Goal: Task Accomplishment & Management: Complete application form

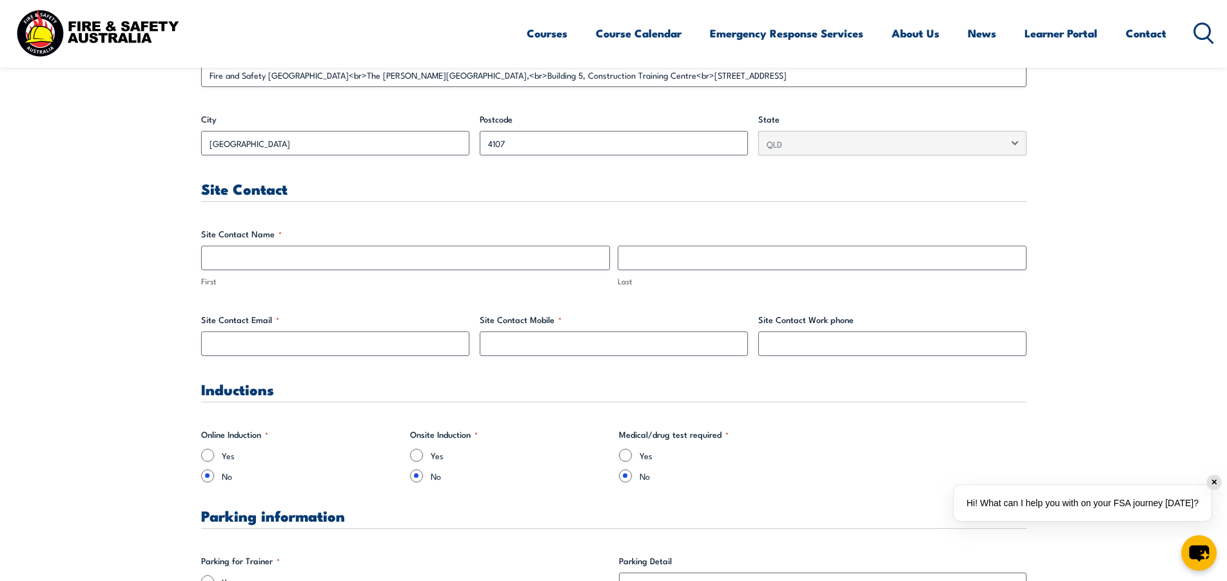
scroll to position [580, 0]
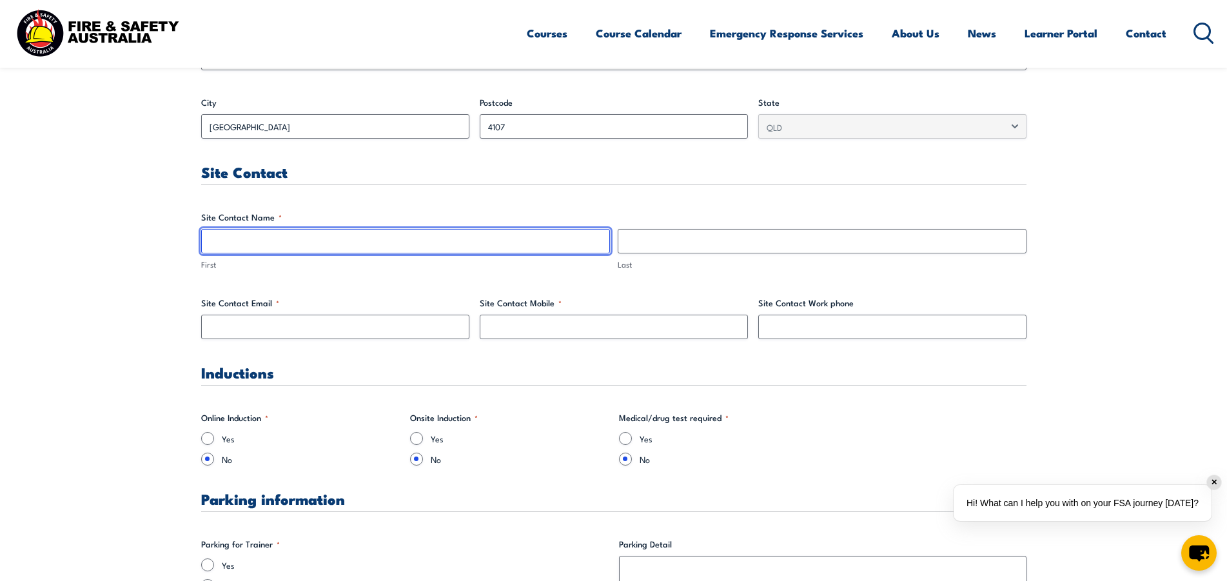
click at [515, 248] on input "First" at bounding box center [405, 241] width 409 height 25
type input "[PERSON_NAME]"
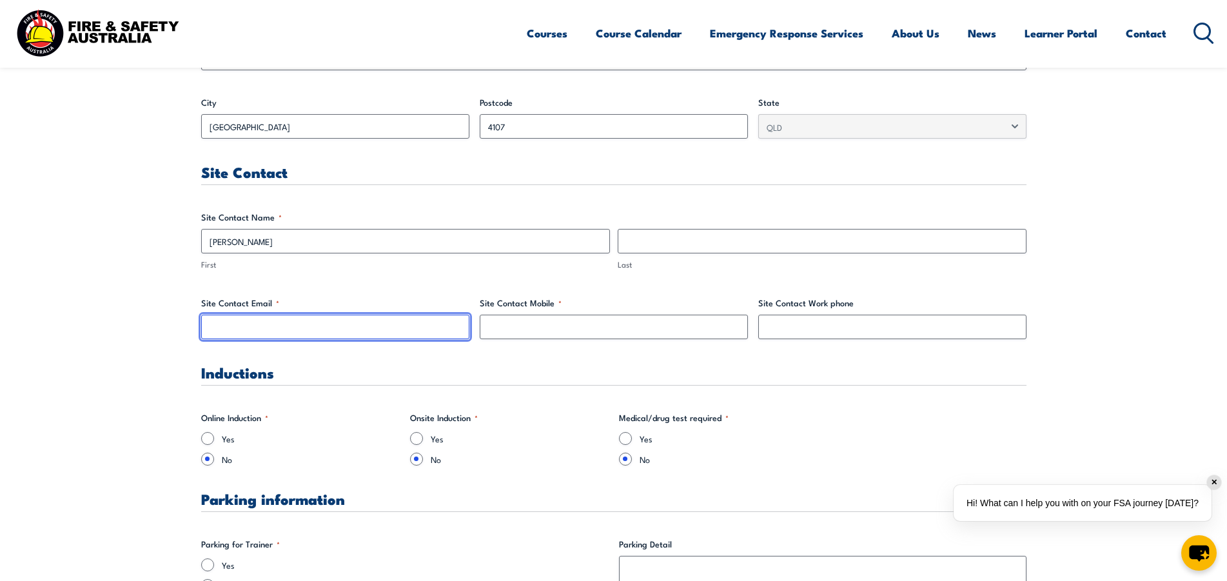
click at [358, 325] on input "Site Contact Email *" at bounding box center [335, 327] width 268 height 25
type input "[PERSON_NAME][EMAIL_ADDRESS][PERSON_NAME][DOMAIN_NAME]"
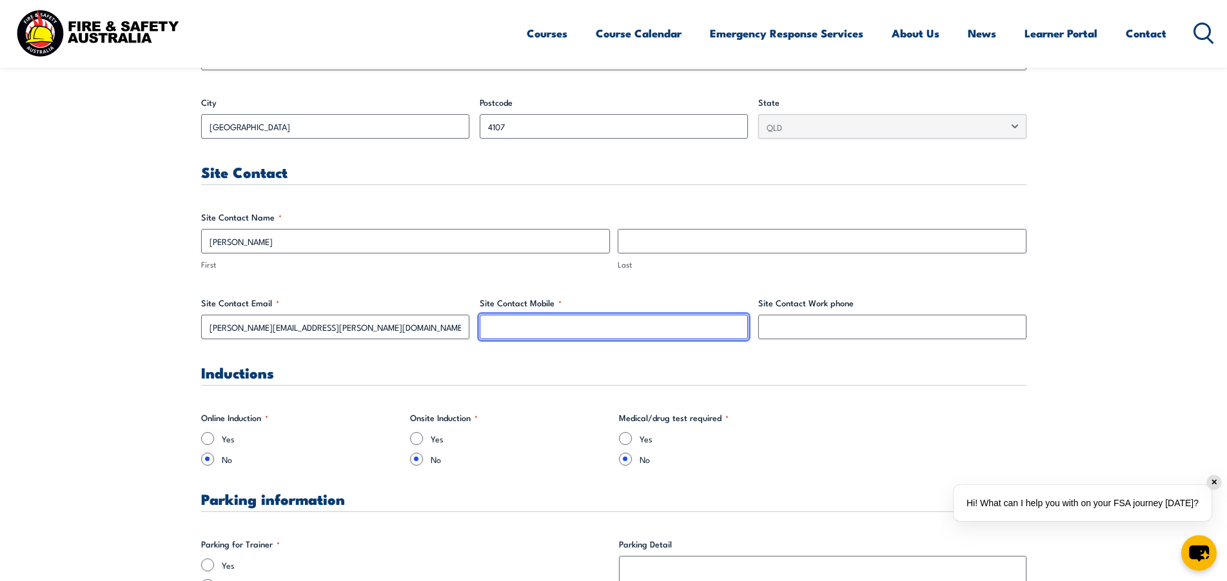
click at [504, 324] on input "Site Contact Mobile *" at bounding box center [614, 327] width 268 height 25
type input "0478690555"
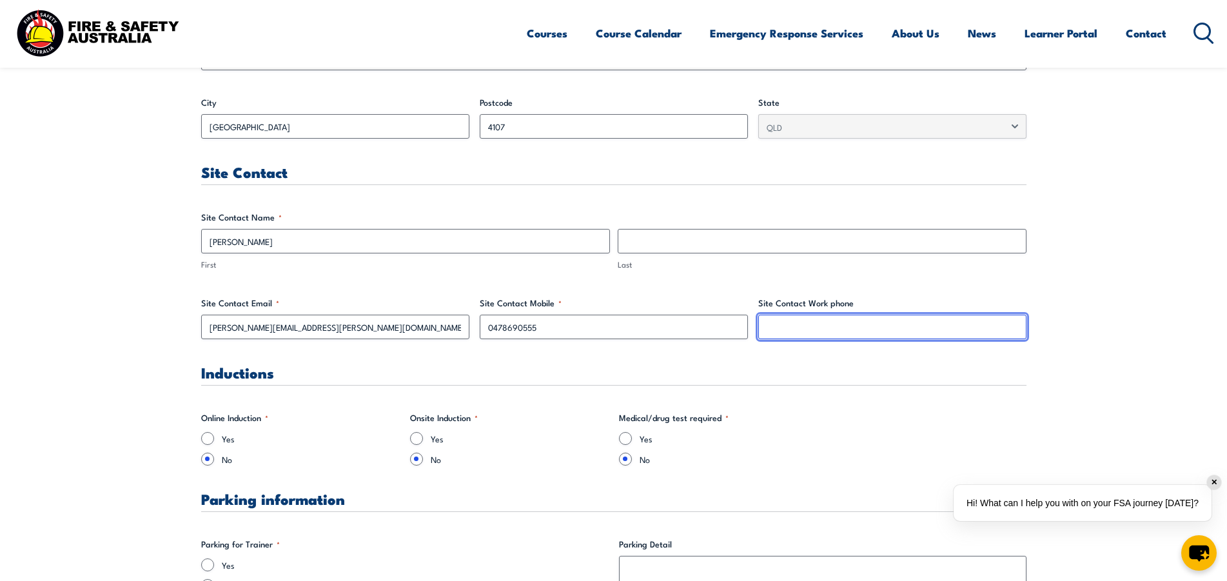
click at [892, 334] on input "Site Contact Work phone" at bounding box center [892, 327] width 268 height 25
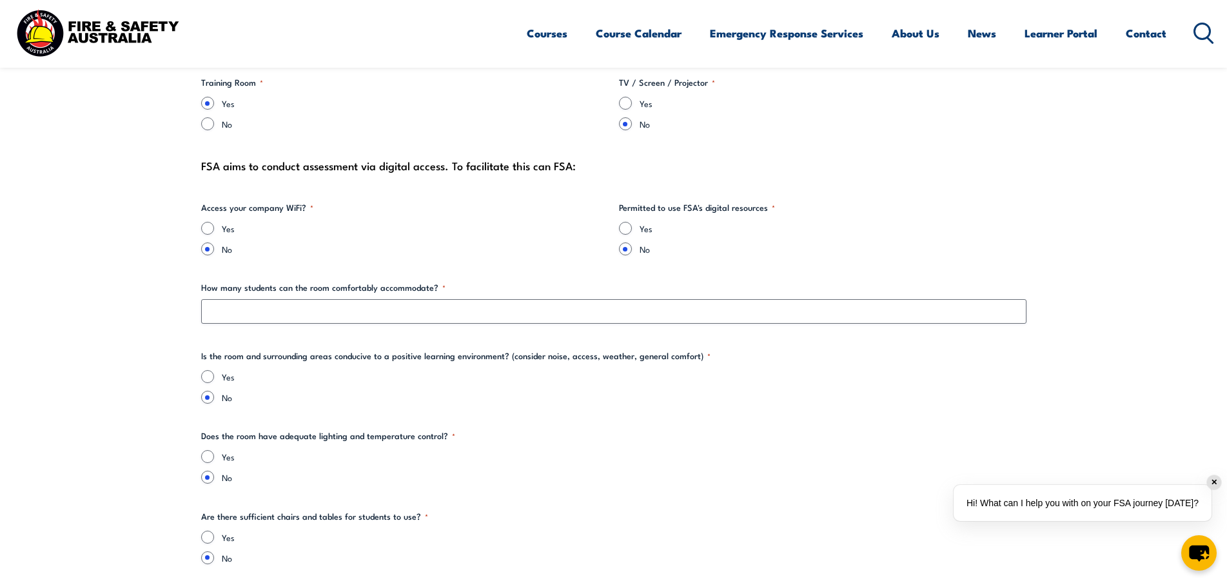
scroll to position [1354, 0]
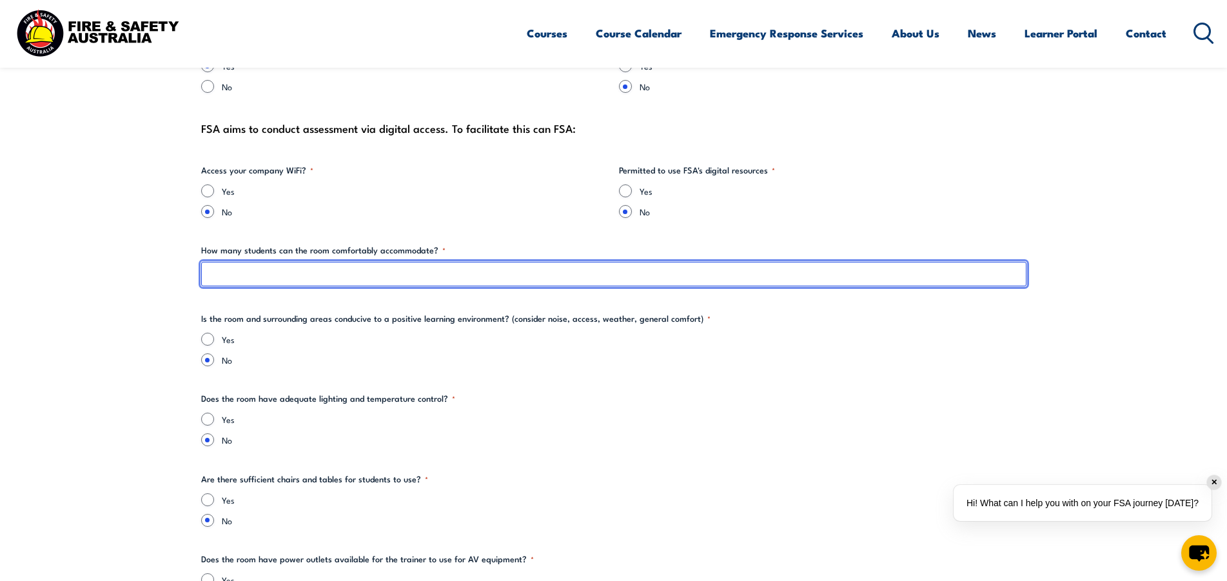
click at [494, 270] on input "How many students can the room comfortably accommodate? *" at bounding box center [613, 274] width 825 height 25
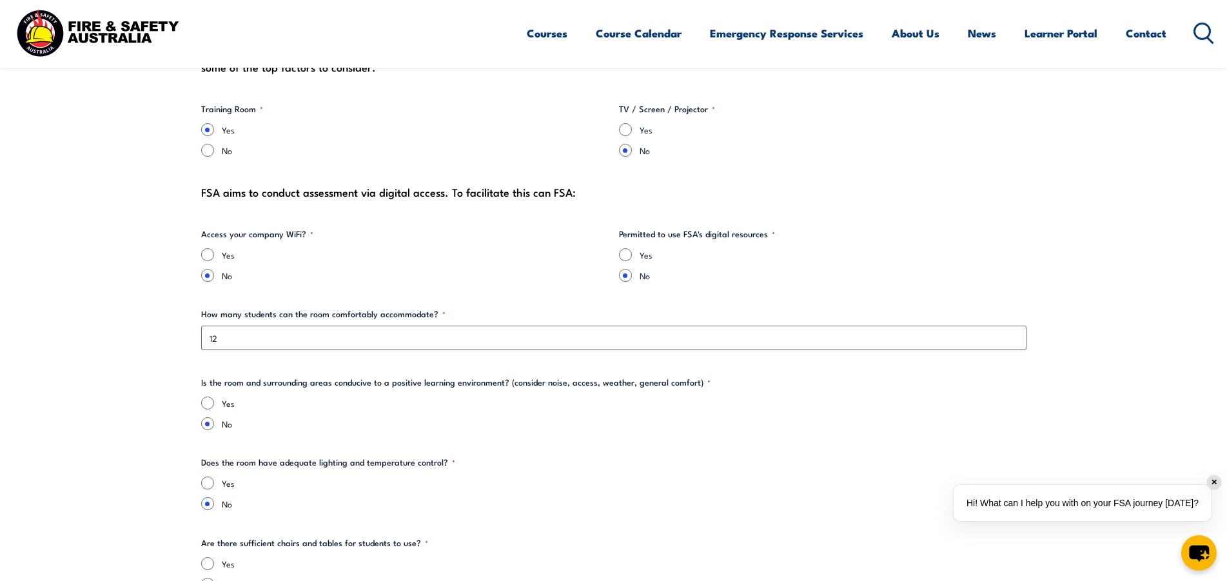
scroll to position [1161, 0]
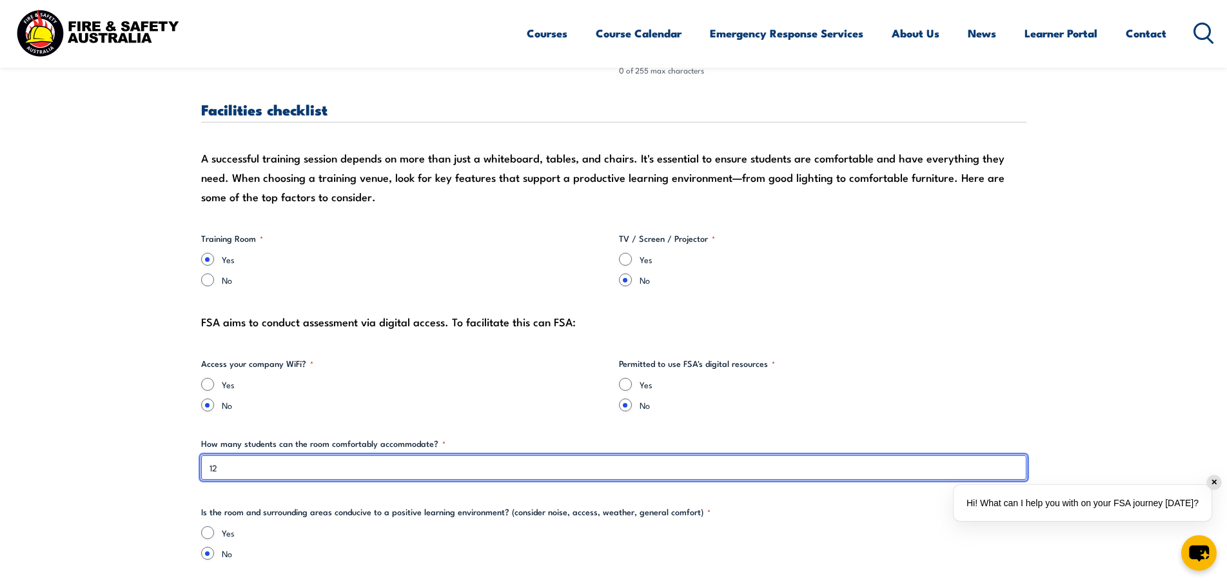
click at [444, 467] on input "12" at bounding box center [613, 467] width 825 height 25
type input "1"
type input "15"
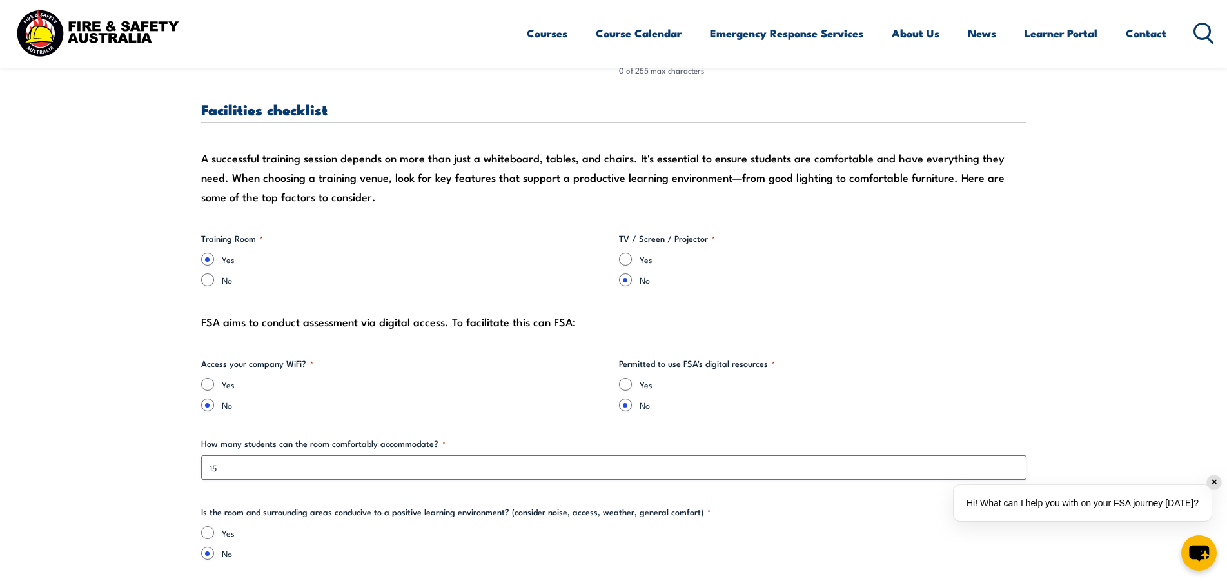
click at [625, 258] on input "Yes" at bounding box center [625, 259] width 13 height 13
radio input "true"
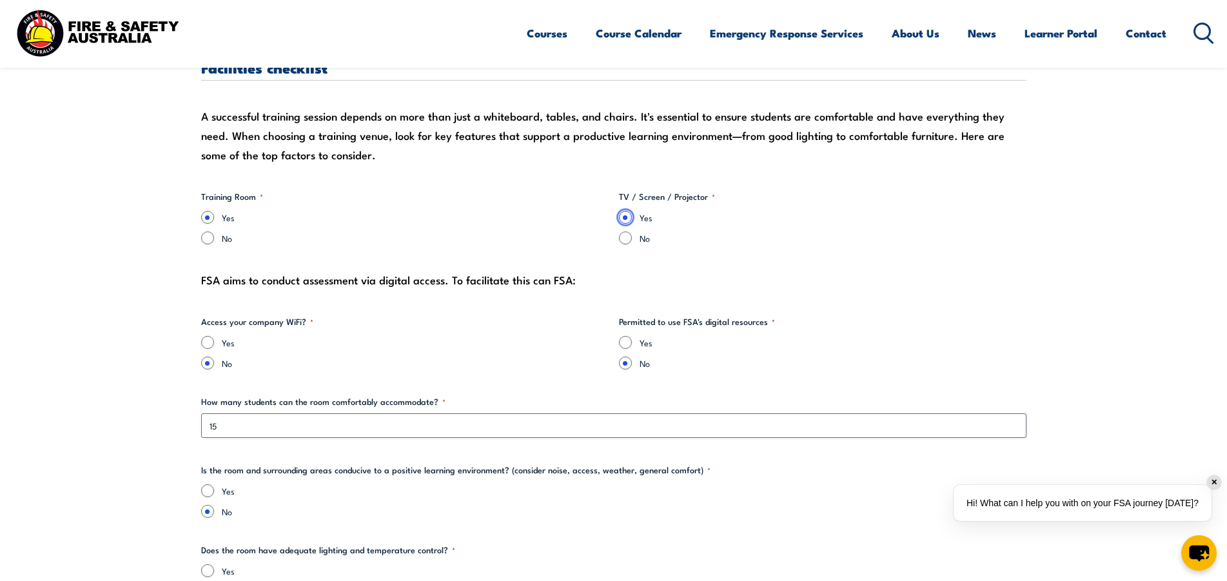
scroll to position [1225, 0]
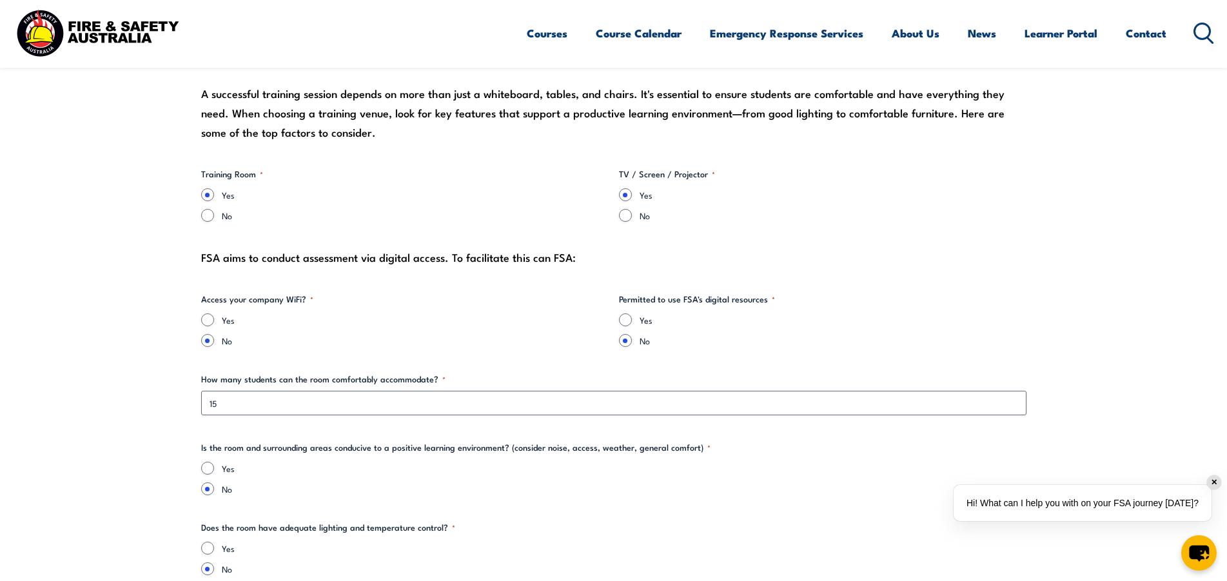
click at [208, 322] on input "Yes" at bounding box center [207, 319] width 13 height 13
radio input "true"
click at [628, 322] on input "Yes" at bounding box center [625, 319] width 13 height 13
radio input "true"
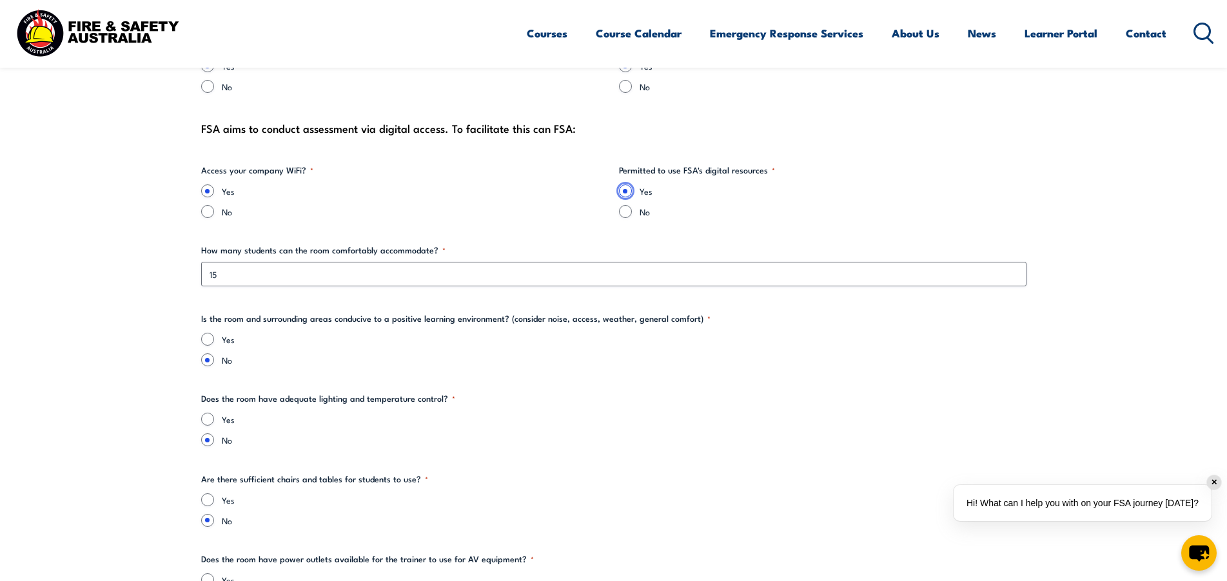
scroll to position [1419, 0]
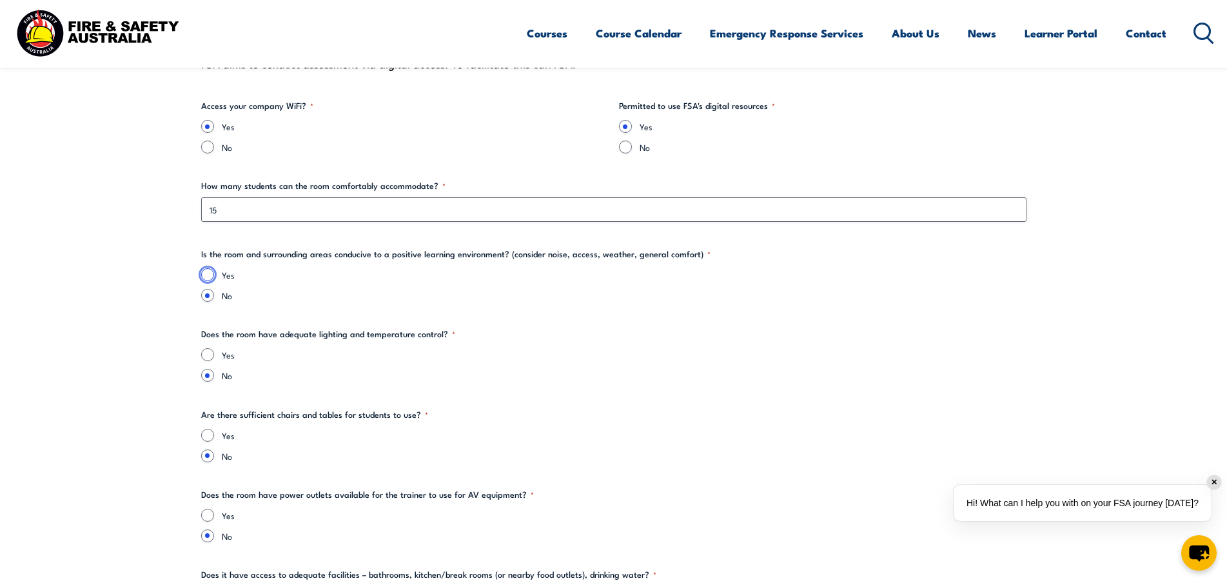
click at [208, 279] on input "Yes" at bounding box center [207, 274] width 13 height 13
radio input "true"
click at [205, 358] on input "Yes" at bounding box center [207, 354] width 13 height 13
radio input "true"
click at [210, 436] on input "Yes" at bounding box center [207, 435] width 13 height 13
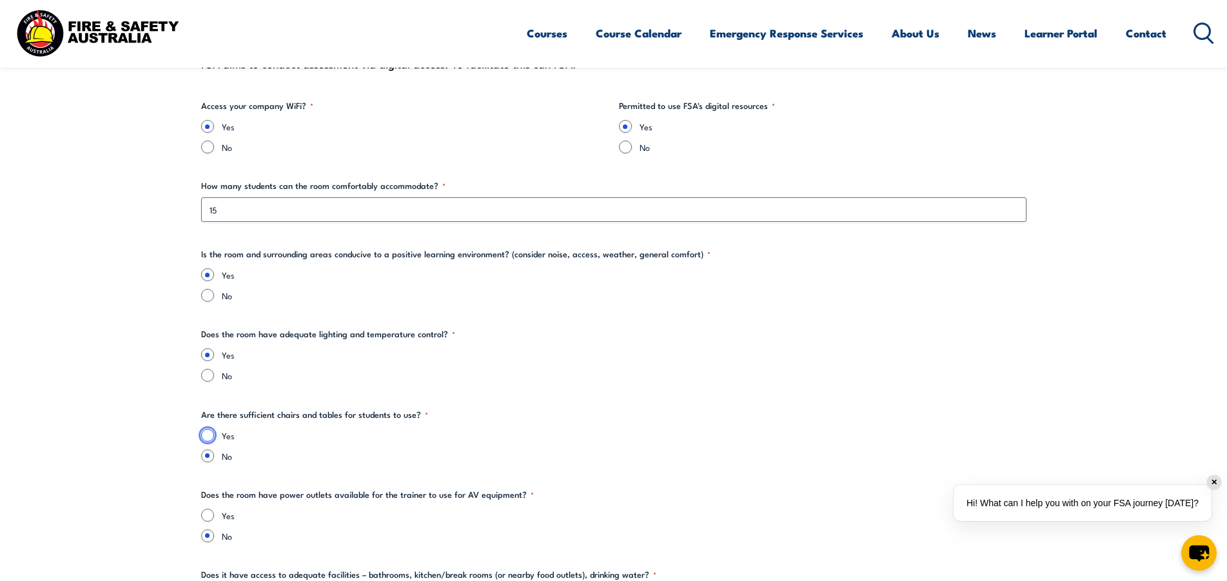
radio input "true"
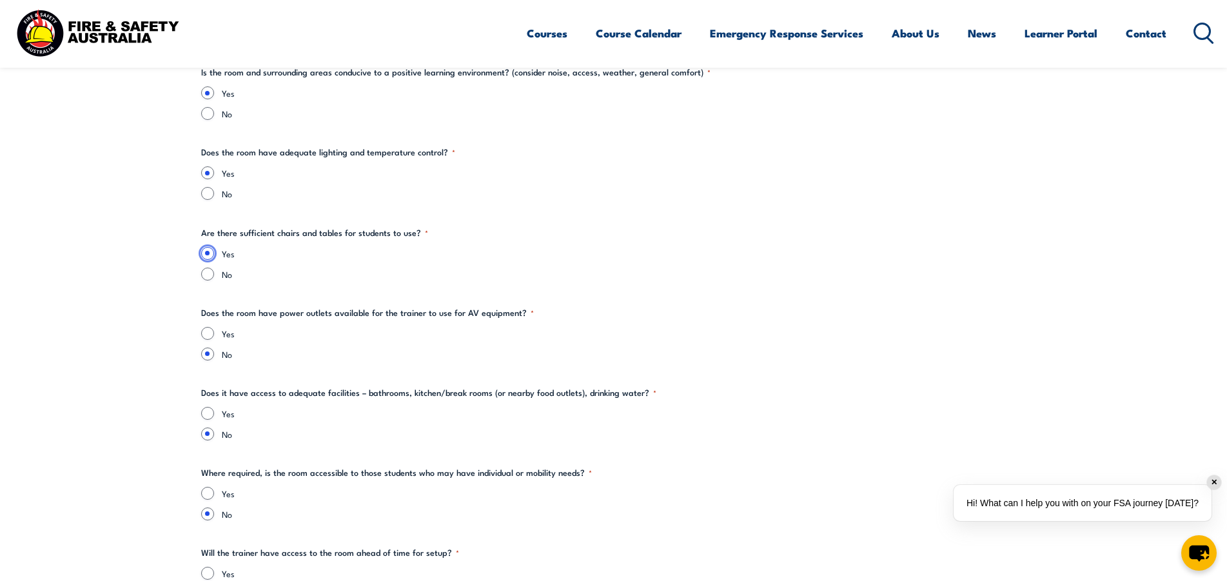
scroll to position [1612, 0]
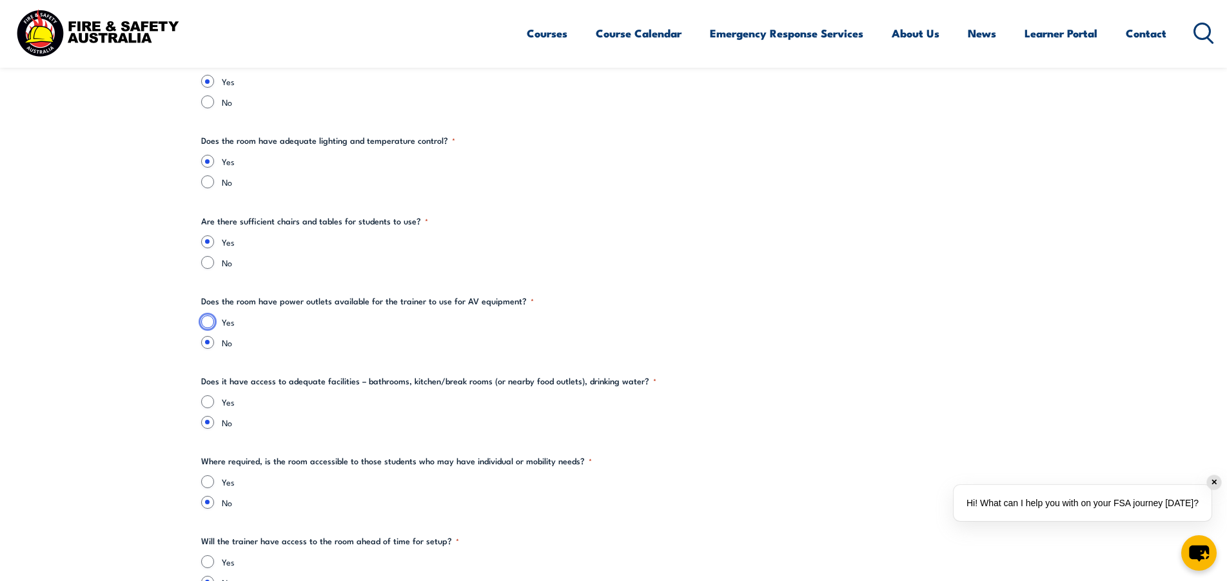
click at [208, 323] on input "Yes" at bounding box center [207, 321] width 13 height 13
radio input "true"
click at [206, 404] on input "Yes" at bounding box center [207, 401] width 13 height 13
radio input "true"
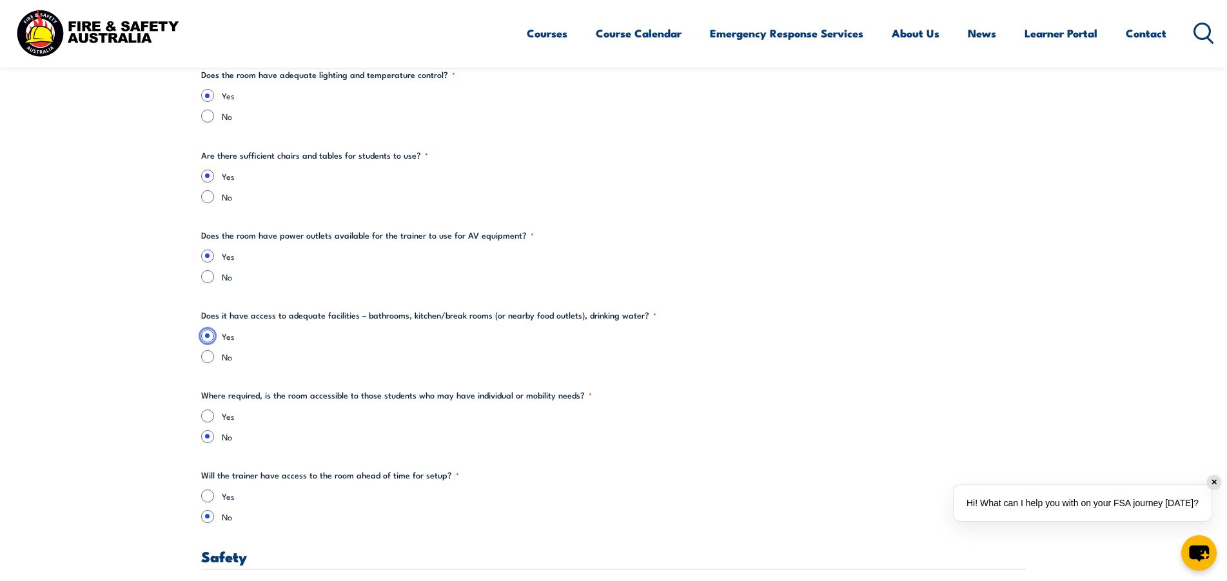
scroll to position [1741, 0]
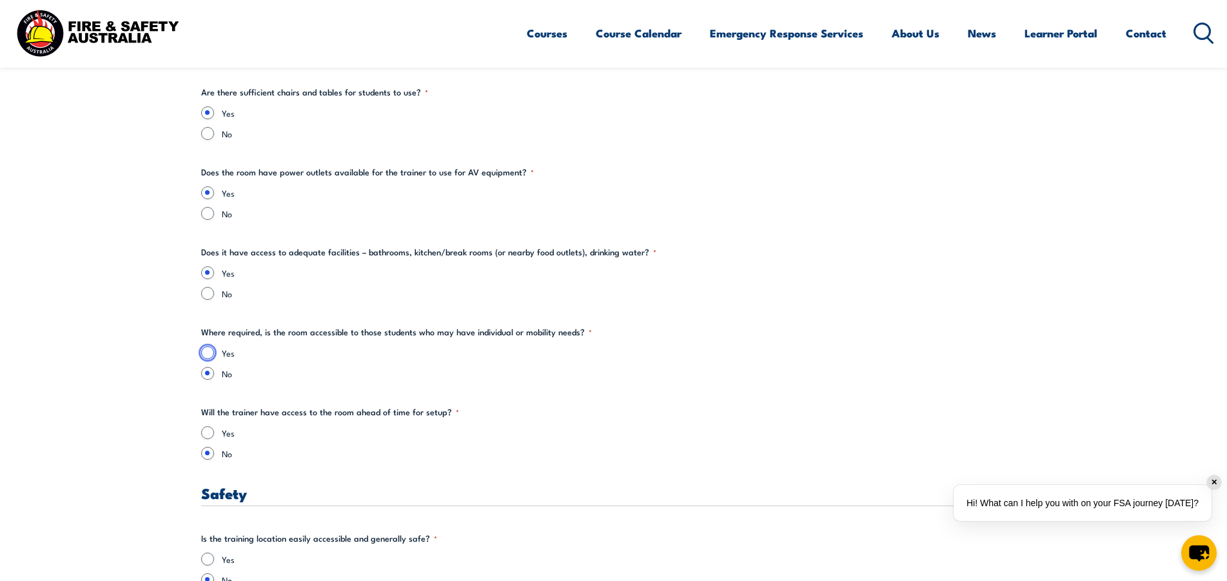
click at [205, 353] on input "Yes" at bounding box center [207, 352] width 13 height 13
radio input "true"
click at [211, 428] on input "Yes" at bounding box center [207, 432] width 13 height 13
radio input "true"
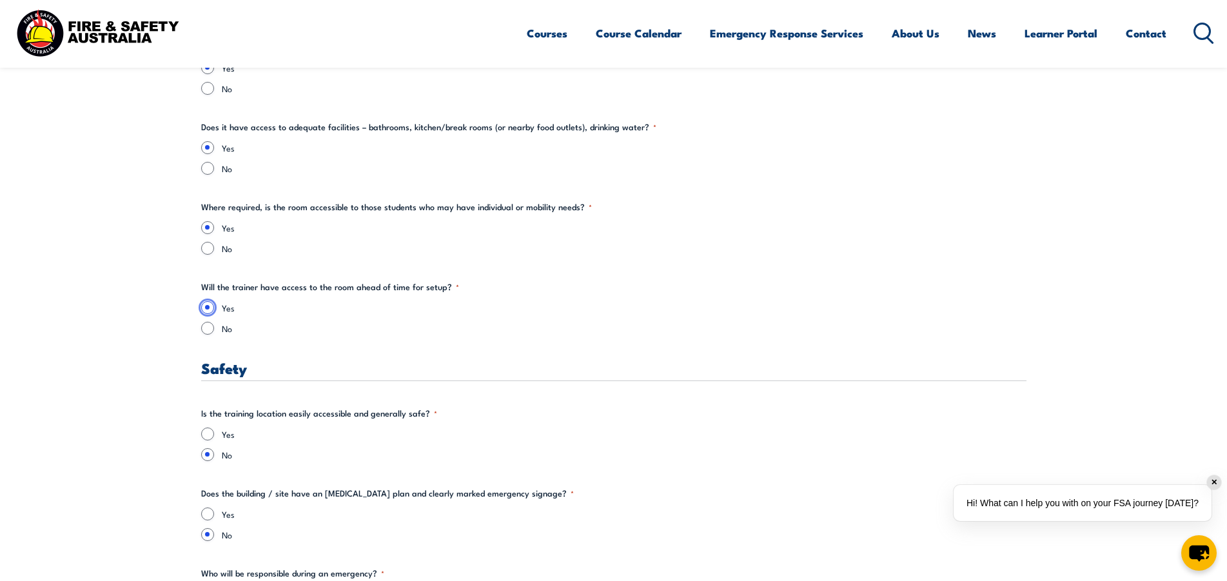
scroll to position [1999, 0]
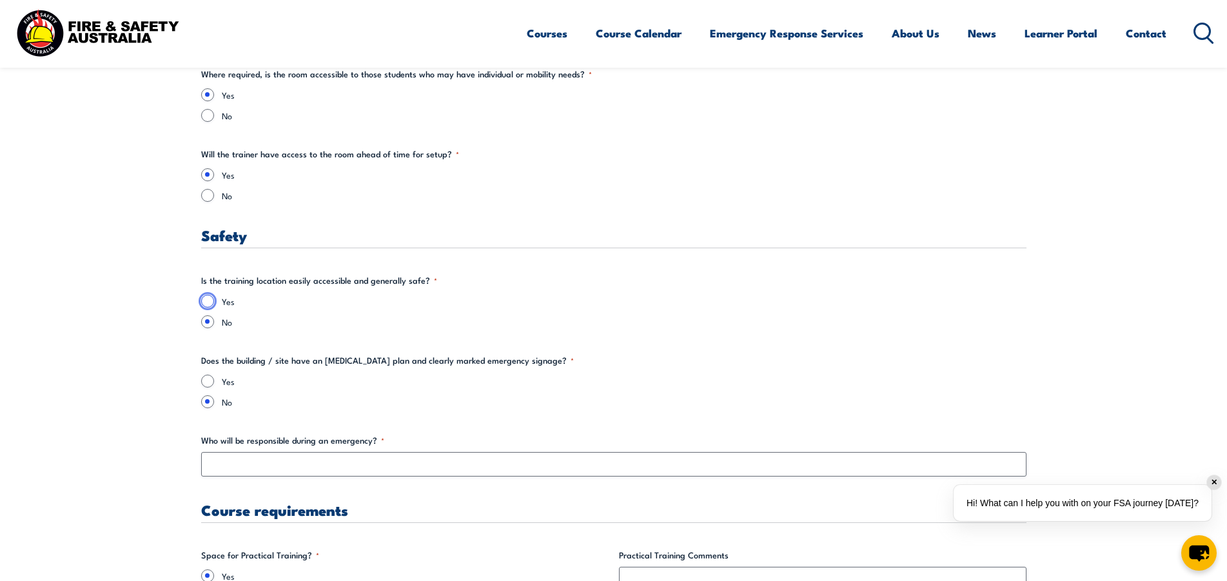
click at [208, 306] on input "Yes" at bounding box center [207, 301] width 13 height 13
radio input "true"
click at [206, 379] on input "Yes" at bounding box center [207, 381] width 13 height 13
radio input "true"
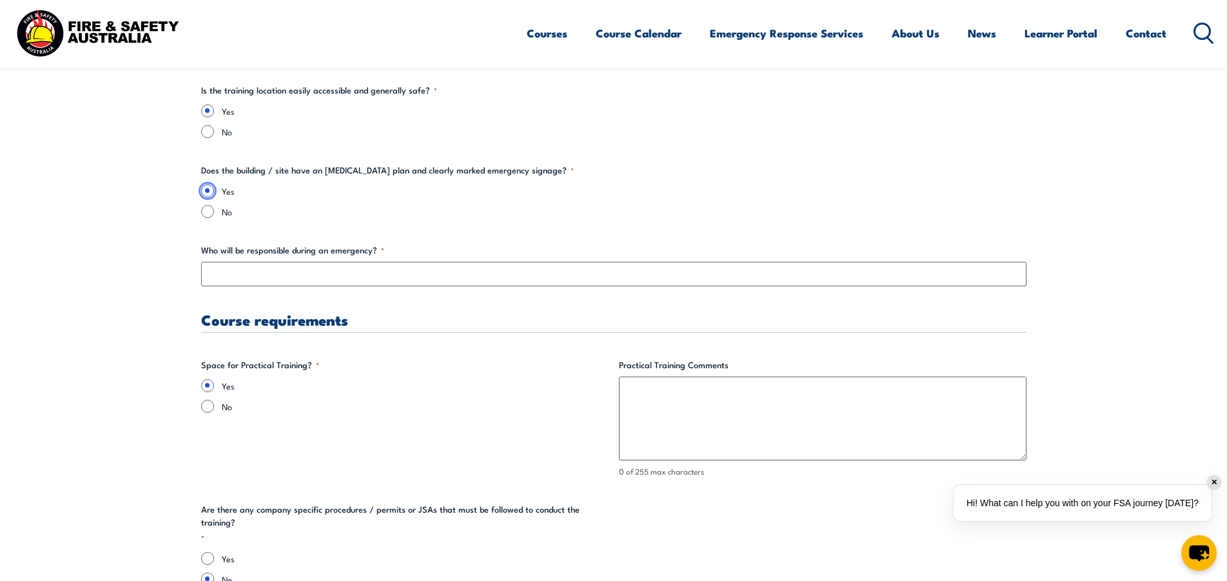
scroll to position [2192, 0]
